Goal: Task Accomplishment & Management: Complete application form

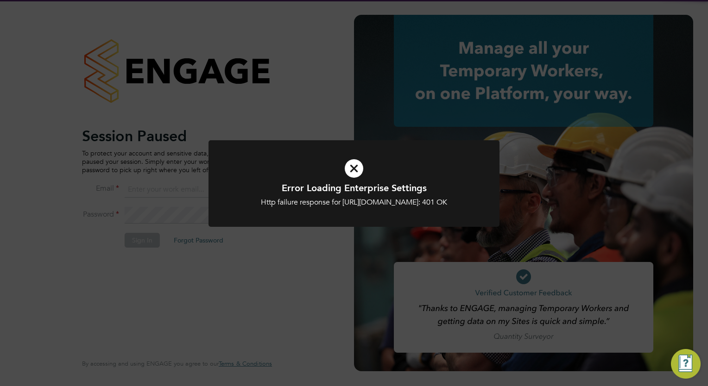
type input "[PERSON_NAME][EMAIL_ADDRESS][PERSON_NAME][DOMAIN_NAME]"
click at [356, 171] on icon at bounding box center [353, 168] width 241 height 36
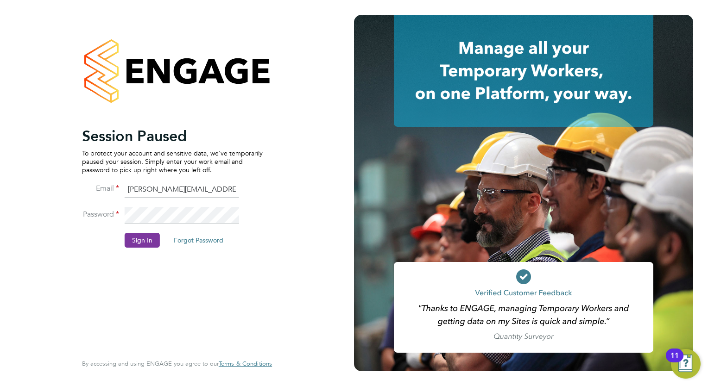
click at [132, 239] on button "Sign In" at bounding box center [142, 240] width 35 height 15
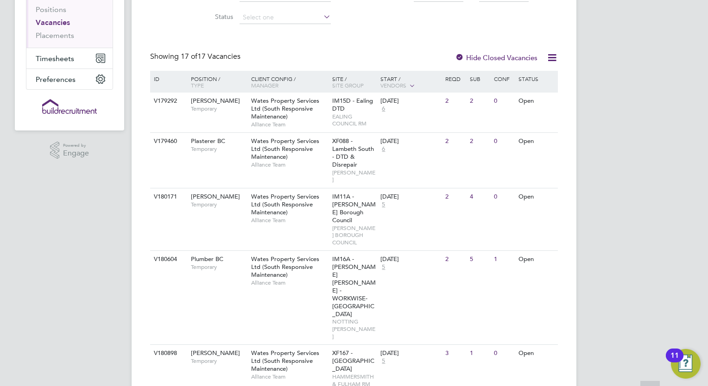
scroll to position [185, 0]
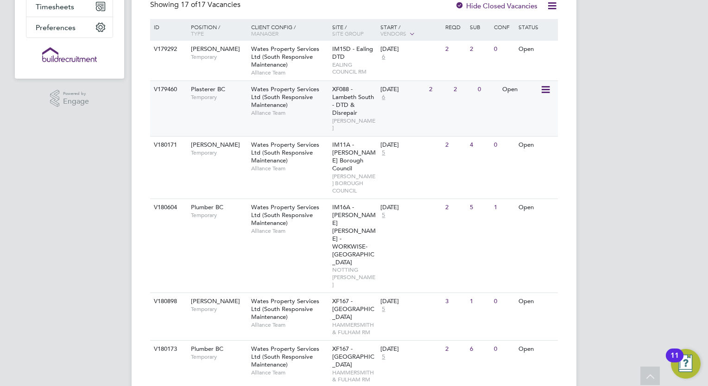
click at [364, 110] on div "XF088 - Lambeth South - DTD & Disrepair [PERSON_NAME]" at bounding box center [354, 108] width 49 height 55
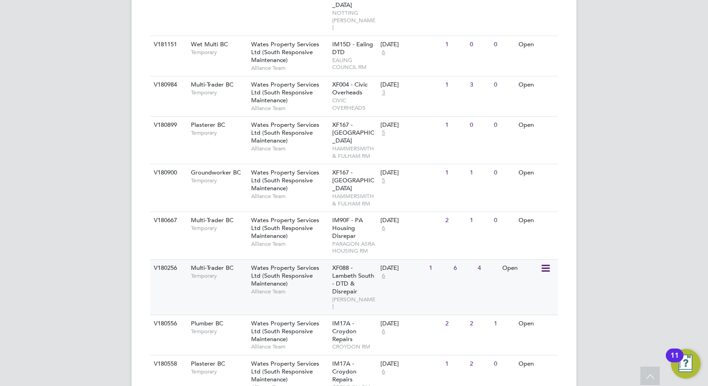
scroll to position [585, 0]
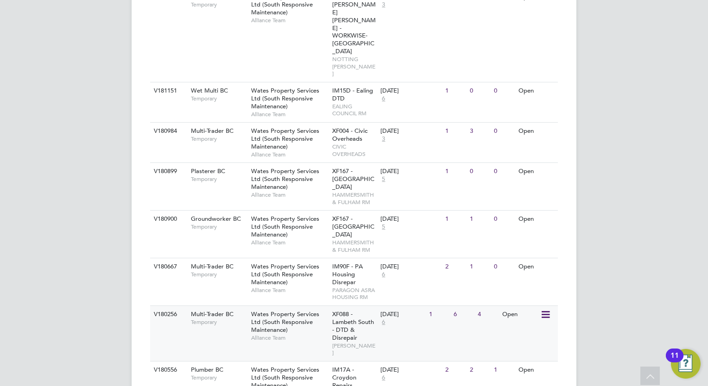
click at [275, 258] on div "Wates Property Services Ltd (South Responsive Maintenance) Alliance Team" at bounding box center [289, 278] width 81 height 40
click at [227, 271] on span "Temporary" at bounding box center [219, 274] width 56 height 7
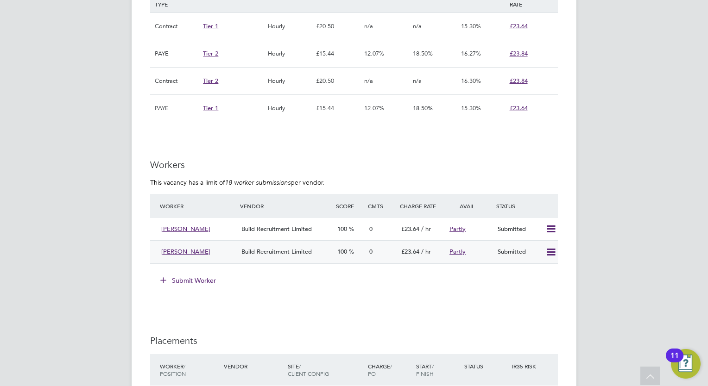
scroll to position [648, 0]
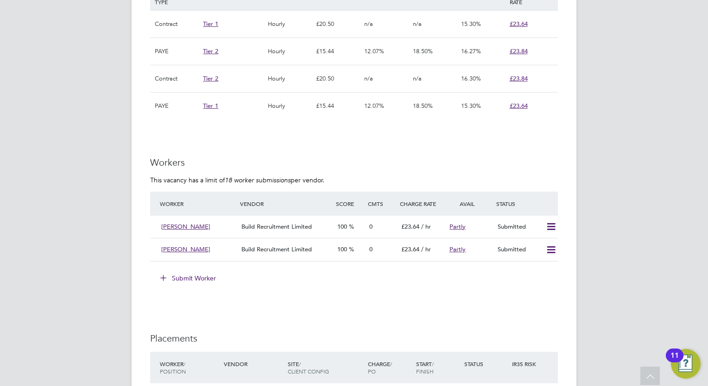
click at [194, 277] on button "Submit Worker" at bounding box center [188, 278] width 69 height 15
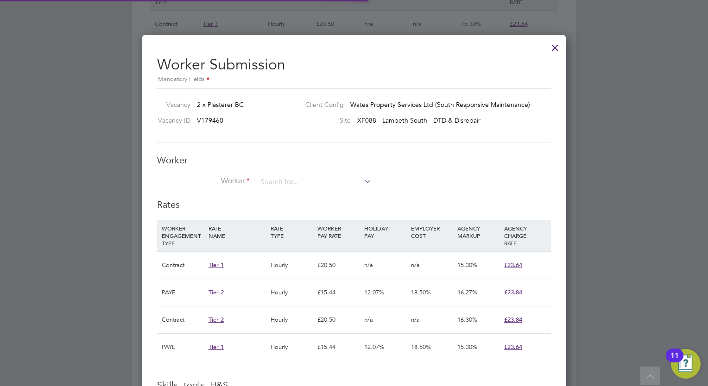
scroll to position [13, 241]
click at [302, 176] on input at bounding box center [314, 183] width 114 height 14
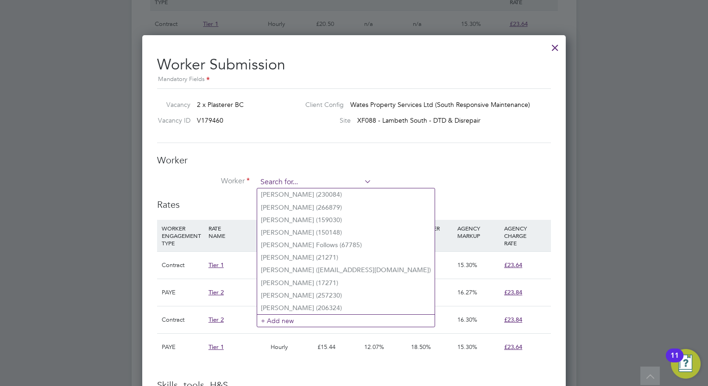
paste input "richard.musana@yahoo.co.uk"
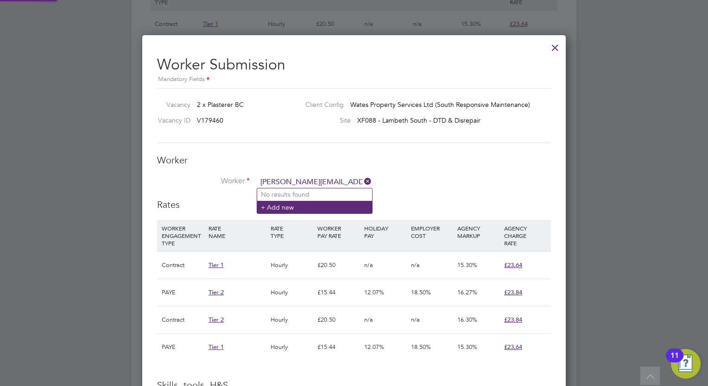
type input "richard.musana@yahoo.co.uk"
click at [344, 206] on li "+ Add new" at bounding box center [314, 207] width 115 height 13
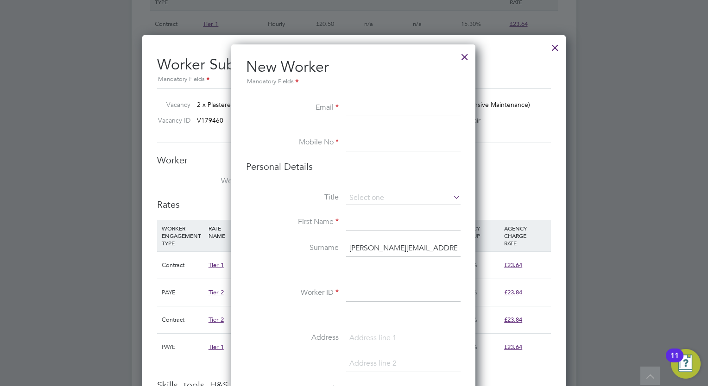
paste input "richard.musana@yahoo.co.uk"
type input "richard.musana@yahoo.co.uk"
click at [385, 145] on input at bounding box center [403, 143] width 114 height 17
paste input "+44 7939 581066"
type input "+44 7939 581066"
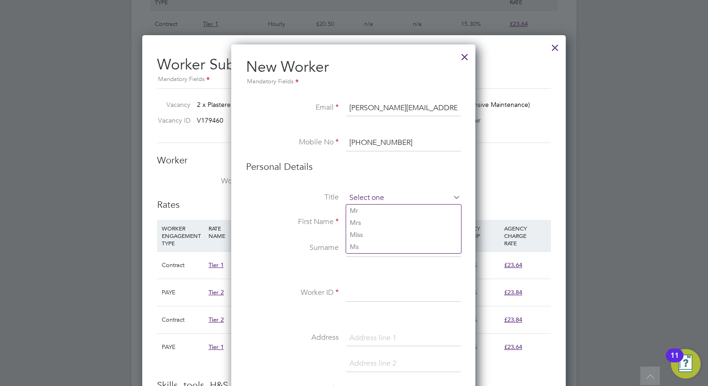
click at [382, 191] on input at bounding box center [403, 198] width 114 height 14
click at [369, 210] on li "Mr" at bounding box center [403, 211] width 115 height 12
type input "Mr"
click at [371, 226] on input at bounding box center [403, 222] width 114 height 17
type input "Richard"
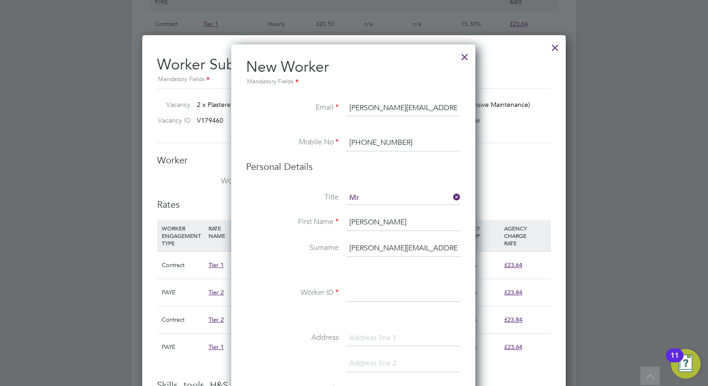
click at [448, 248] on input "richard.musana@yahoo.co.uk" at bounding box center [403, 248] width 114 height 17
type input "r"
type input "Musana"
click at [405, 299] on input at bounding box center [403, 293] width 114 height 17
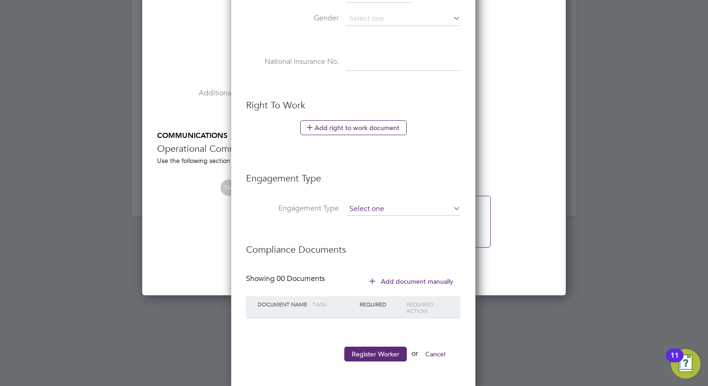
type input "312095"
click at [383, 207] on input at bounding box center [403, 209] width 114 height 13
click at [378, 354] on button "Register Worker" at bounding box center [375, 354] width 63 height 15
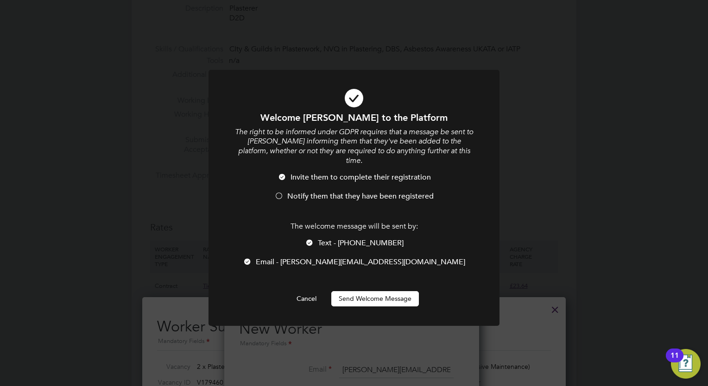
click at [374, 295] on button "Send Welcome Message" at bounding box center [375, 298] width 88 height 15
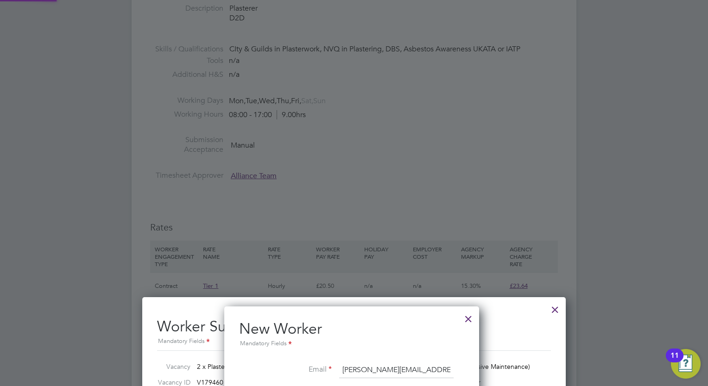
type input "Richard Musana (312095)"
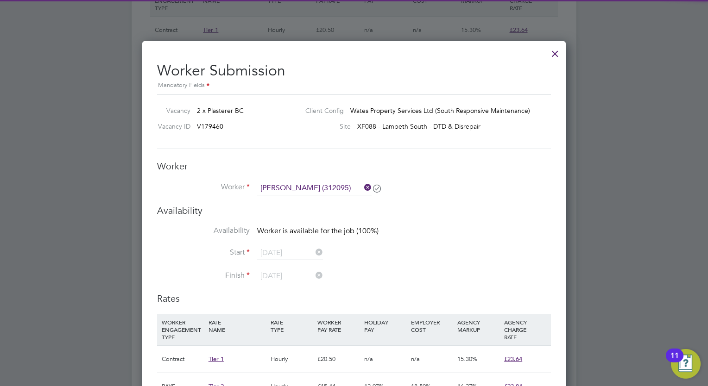
scroll to position [648, 0]
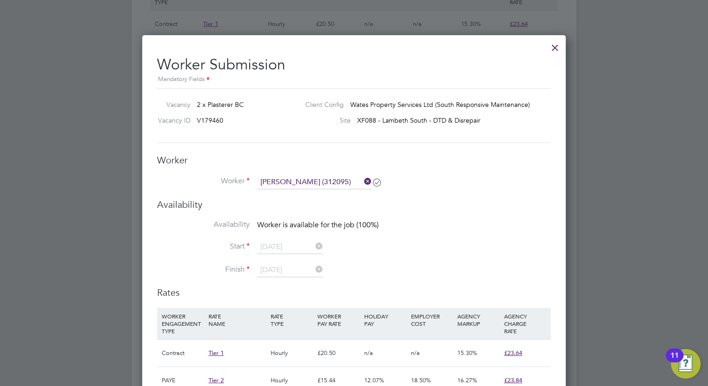
click at [548, 48] on div at bounding box center [554, 45] width 17 height 17
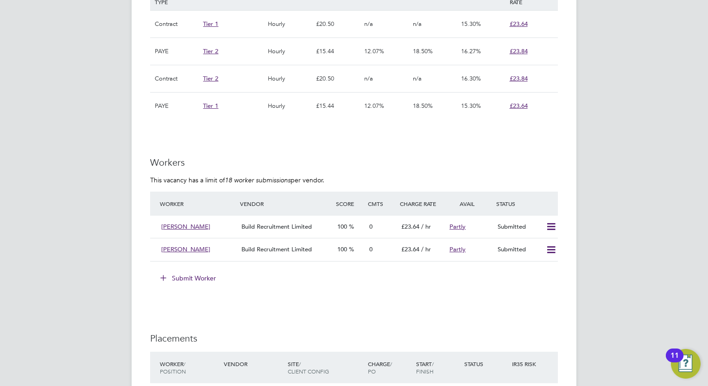
click at [196, 282] on button "Submit Worker" at bounding box center [188, 278] width 69 height 15
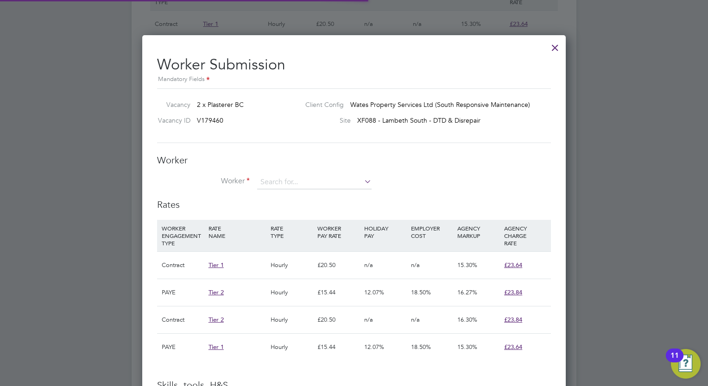
scroll to position [5, 4]
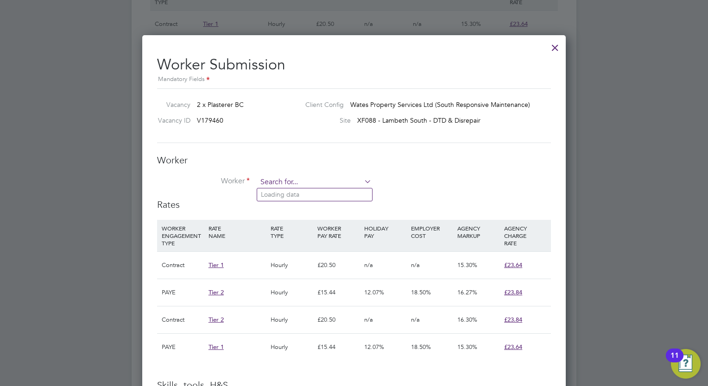
click at [335, 180] on input at bounding box center [314, 183] width 114 height 14
type input "richard mu"
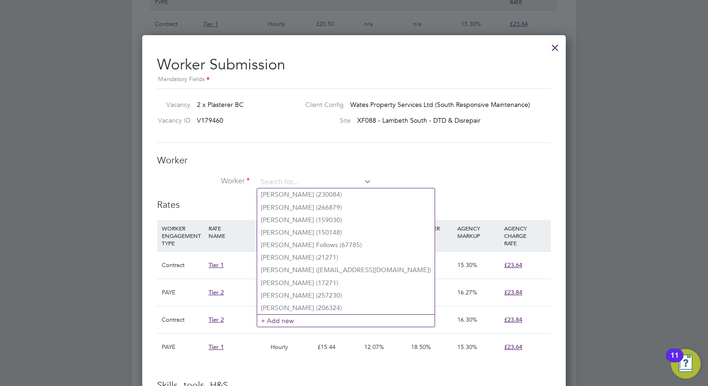
click at [601, 68] on div at bounding box center [354, 193] width 708 height 386
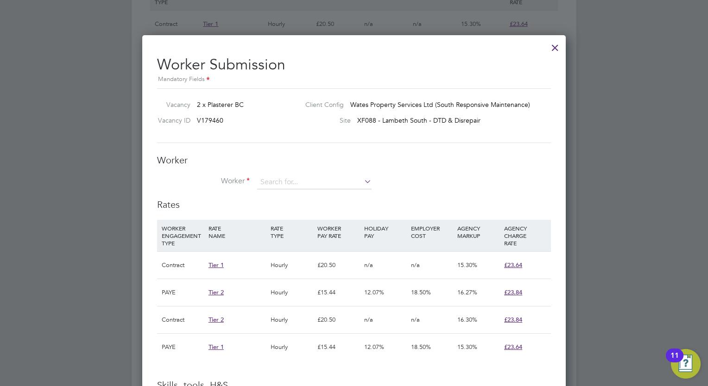
click at [556, 47] on div at bounding box center [554, 45] width 17 height 17
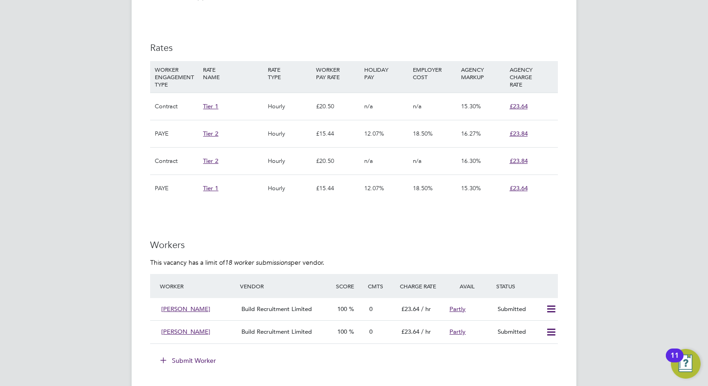
scroll to position [509, 0]
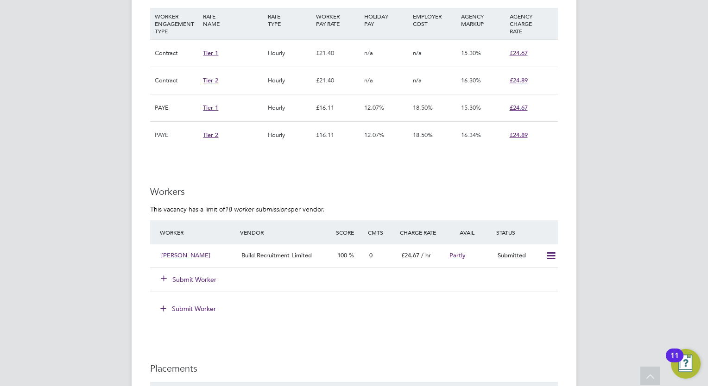
click at [198, 275] on button "Submit Worker" at bounding box center [189, 279] width 56 height 9
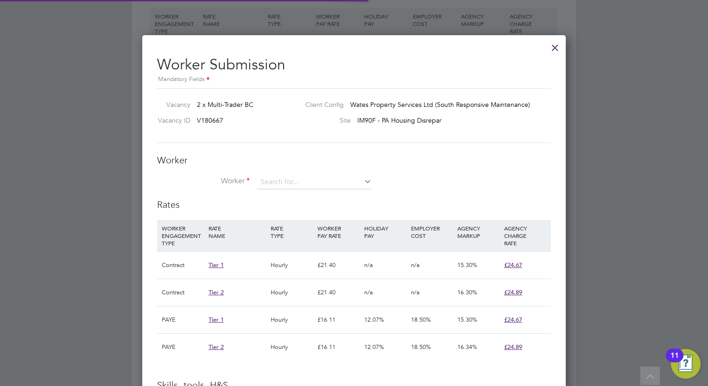
scroll to position [27, 63]
click at [290, 179] on input at bounding box center [314, 183] width 114 height 14
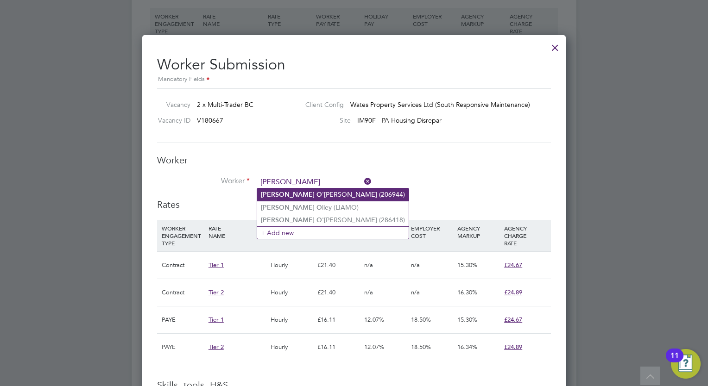
click at [300, 191] on li "Liam O 'Neill (206944)" at bounding box center [332, 194] width 151 height 13
type input "Liam O'Neill (206944)"
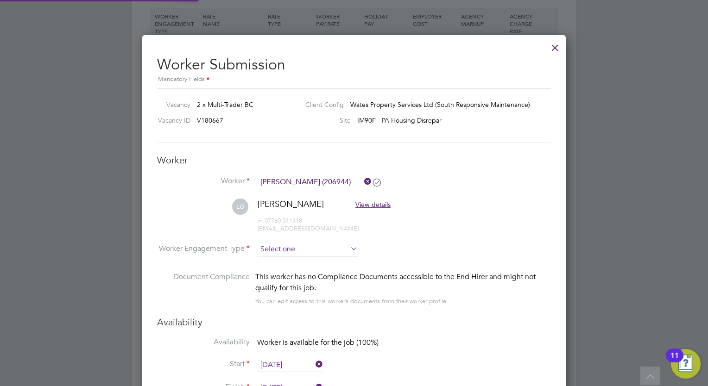
click at [292, 247] on input at bounding box center [307, 250] width 100 height 14
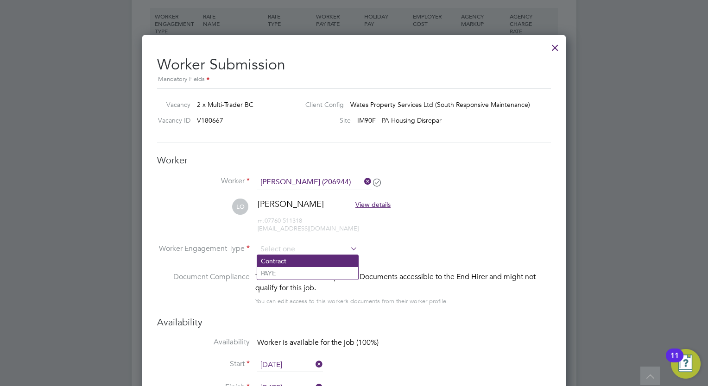
click at [289, 259] on li "Contract" at bounding box center [307, 261] width 101 height 12
type input "Contract"
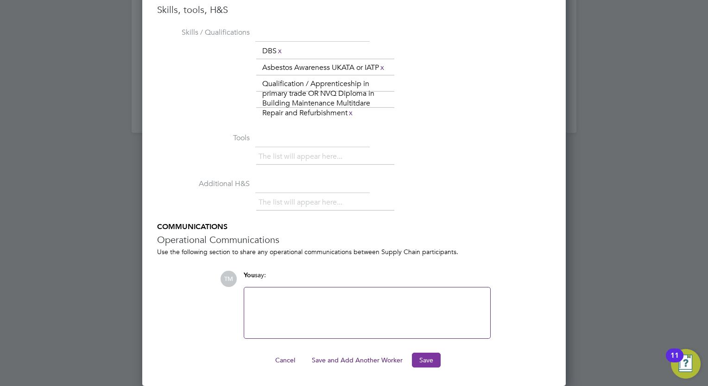
click at [428, 365] on button "Save" at bounding box center [426, 360] width 29 height 15
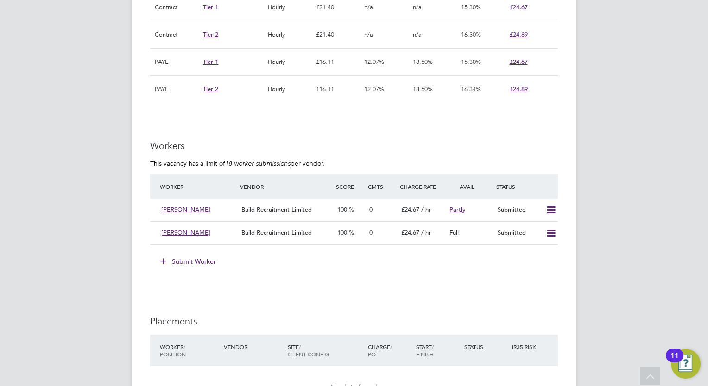
scroll to position [695, 0]
